Goal: Task Accomplishment & Management: Manage account settings

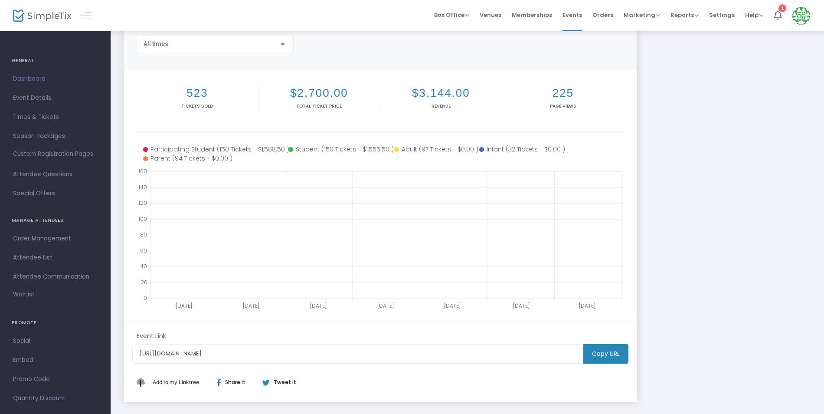
scroll to position [74, 0]
click at [278, 43] on div "All times" at bounding box center [211, 42] width 135 height 7
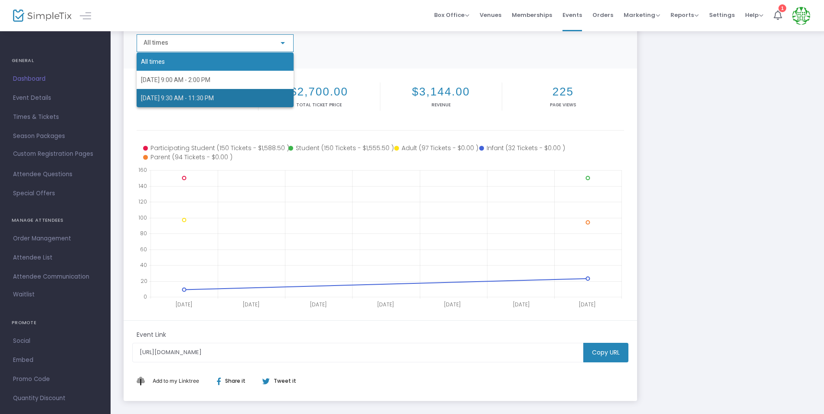
click at [262, 94] on span "[DATE] 9:30 AM - 11:30 PM" at bounding box center [215, 98] width 148 height 18
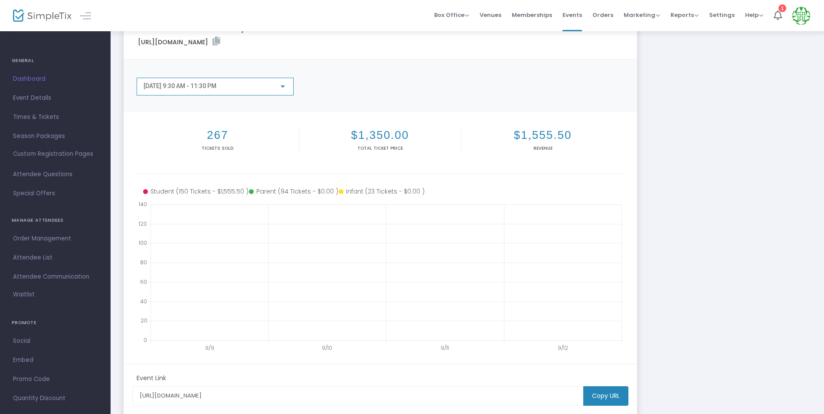
scroll to position [0, 0]
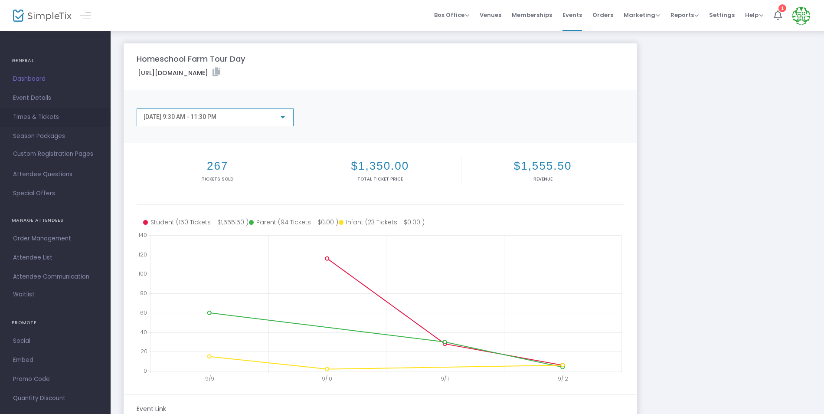
click at [44, 118] on span "Times & Tickets" at bounding box center [55, 117] width 85 height 11
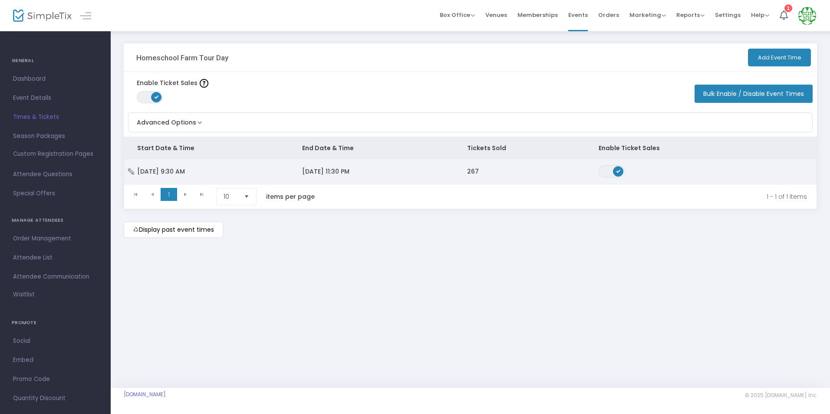
click at [220, 178] on td "[DATE] 9:30 AM" at bounding box center [206, 171] width 165 height 25
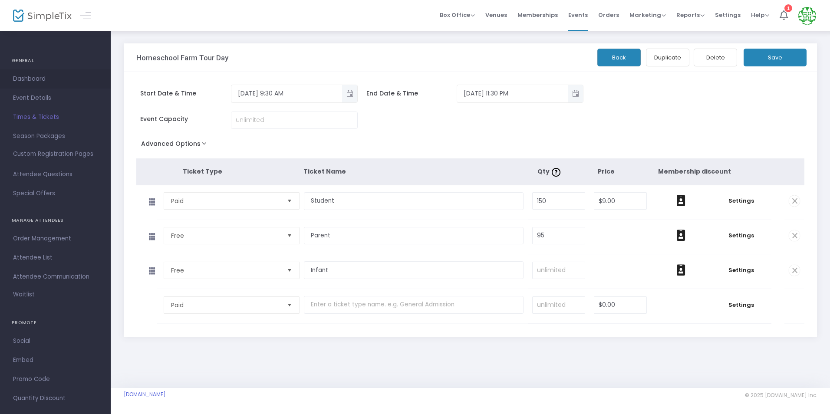
click at [29, 78] on span "Dashboard" at bounding box center [55, 78] width 85 height 11
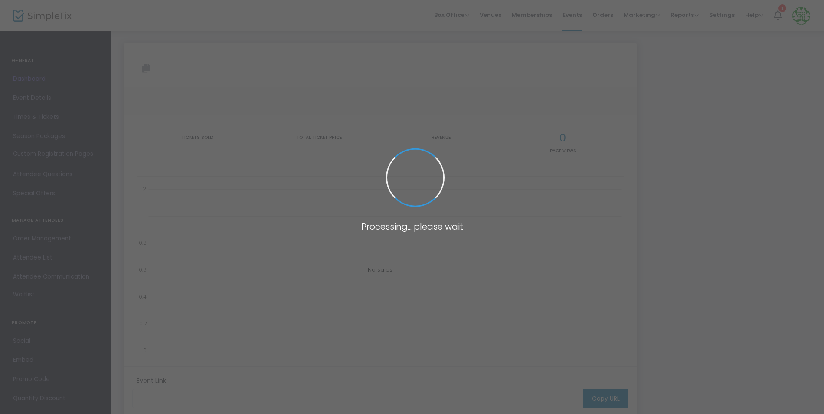
type input "[URL][DOMAIN_NAME]"
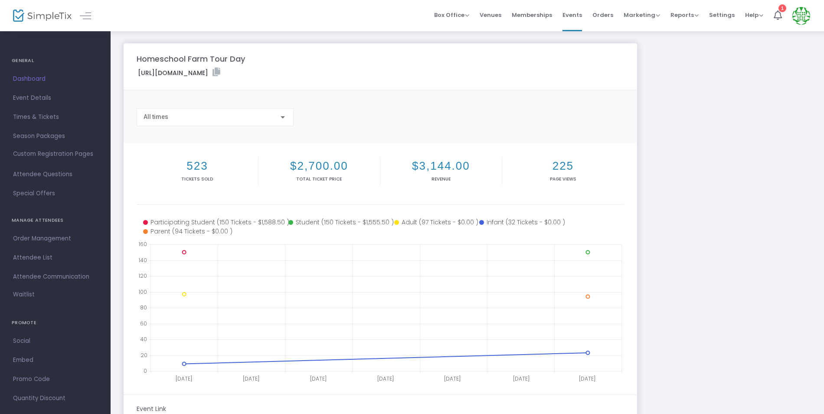
click at [272, 114] on div "All times" at bounding box center [211, 117] width 135 height 7
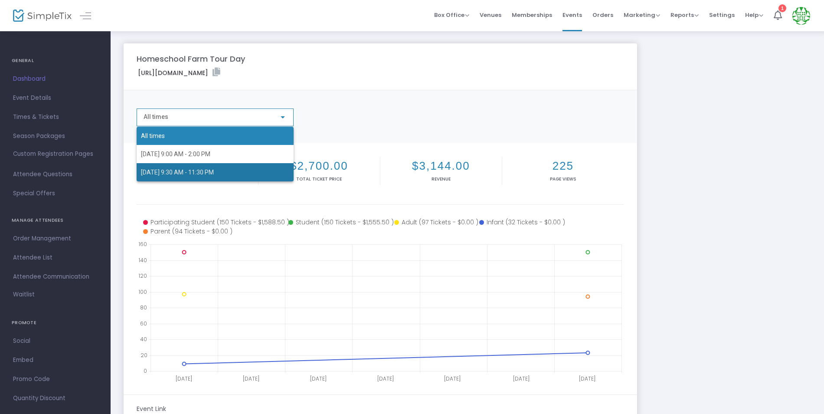
click at [252, 170] on span "[DATE] 9:30 AM - 11:30 PM" at bounding box center [215, 172] width 148 height 18
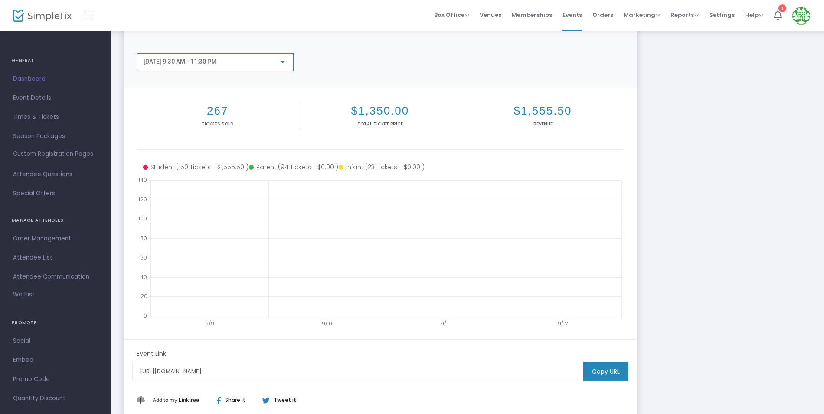
scroll to position [118, 0]
